Goal: Task Accomplishment & Management: Use online tool/utility

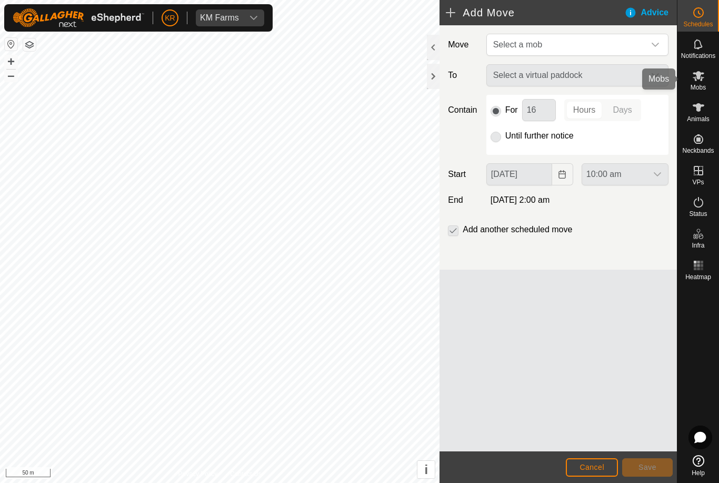
click at [700, 82] on es-mob-svg-icon at bounding box center [698, 75] width 19 height 17
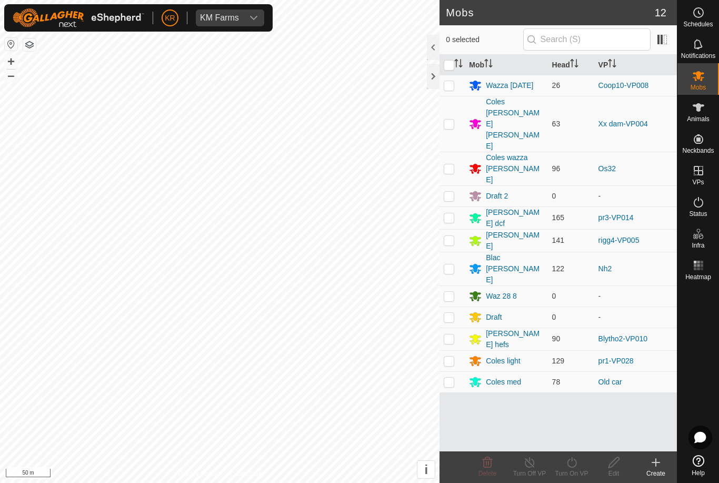
click at [450, 264] on p-checkbox at bounding box center [449, 268] width 11 height 8
checkbox input "true"
click at [574, 463] on icon at bounding box center [571, 462] width 13 height 13
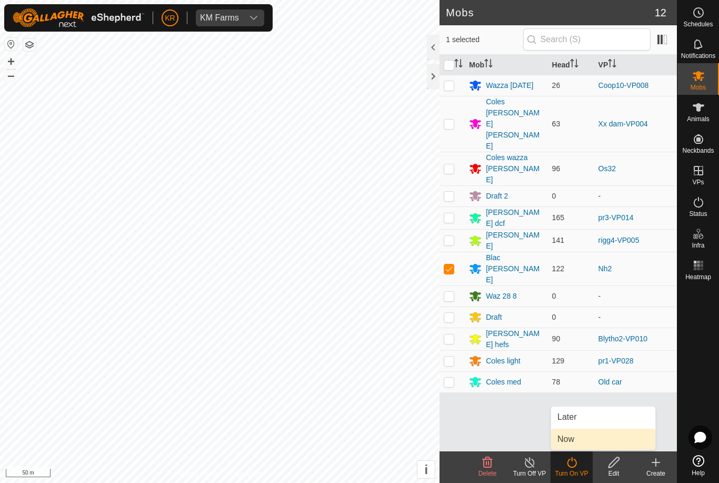
click at [590, 438] on link "Now" at bounding box center [603, 439] width 104 height 21
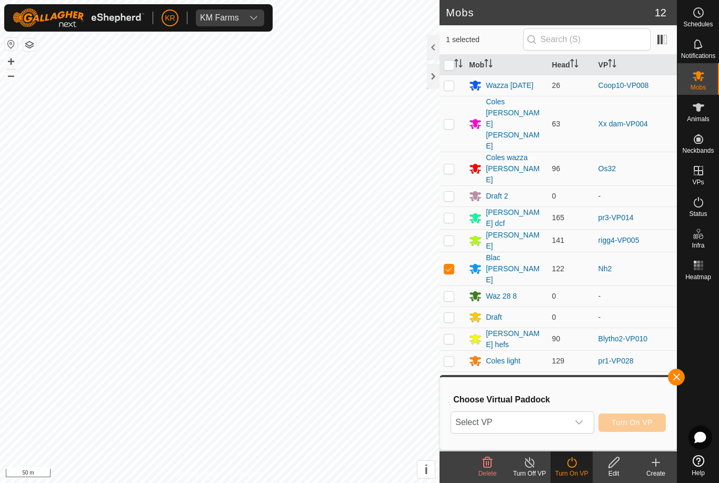
click at [568, 419] on span "Select VP" at bounding box center [509, 422] width 117 height 21
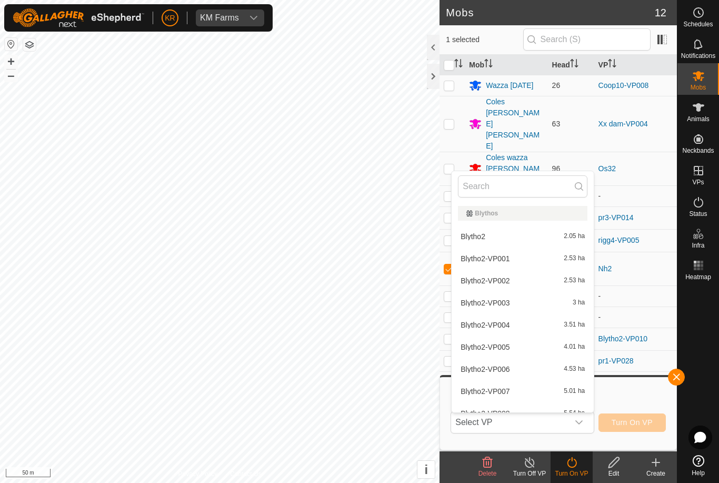
type input "H"
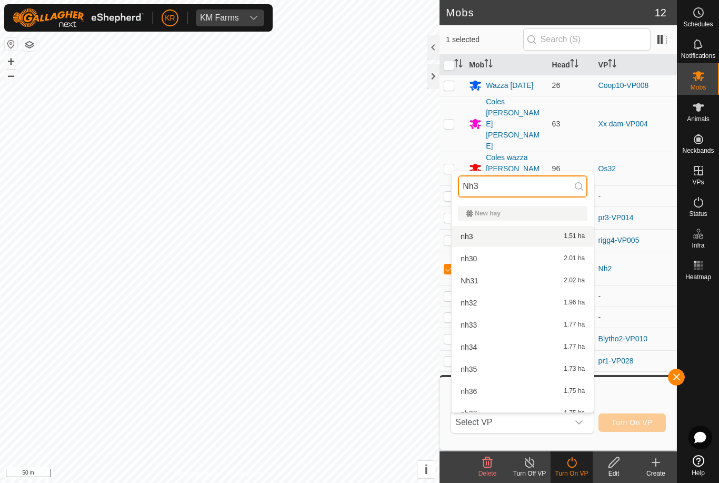
type input "Nh3"
click at [530, 233] on div "nh3 1.51 ha" at bounding box center [522, 236] width 129 height 13
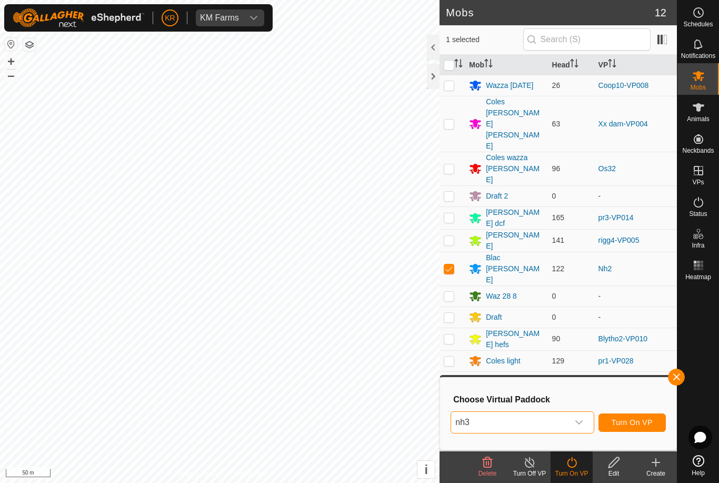
click at [605, 420] on button "Turn On VP" at bounding box center [632, 422] width 67 height 18
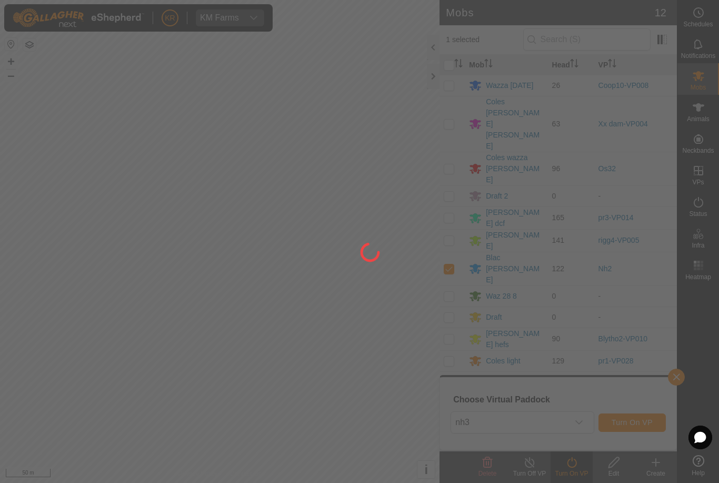
click at [606, 421] on div at bounding box center [359, 241] width 719 height 483
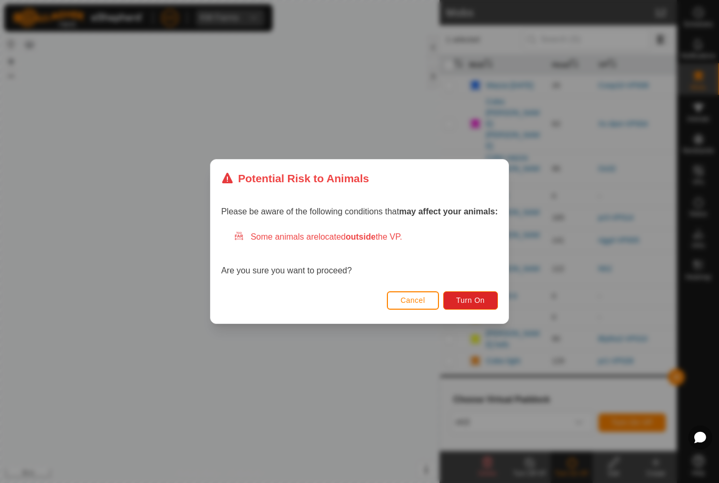
click at [477, 300] on span "Turn On" at bounding box center [470, 300] width 28 height 8
